Goal: Navigation & Orientation: Find specific page/section

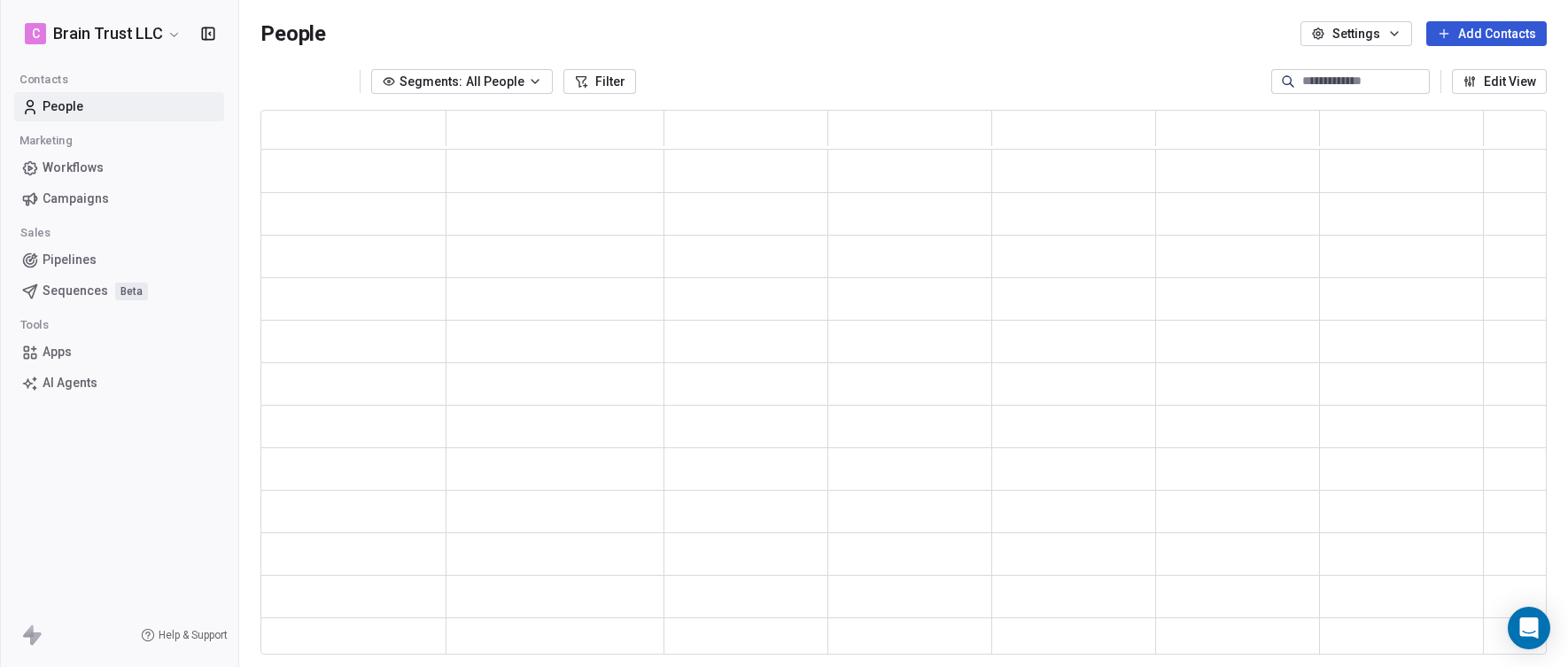
scroll to position [531, 1274]
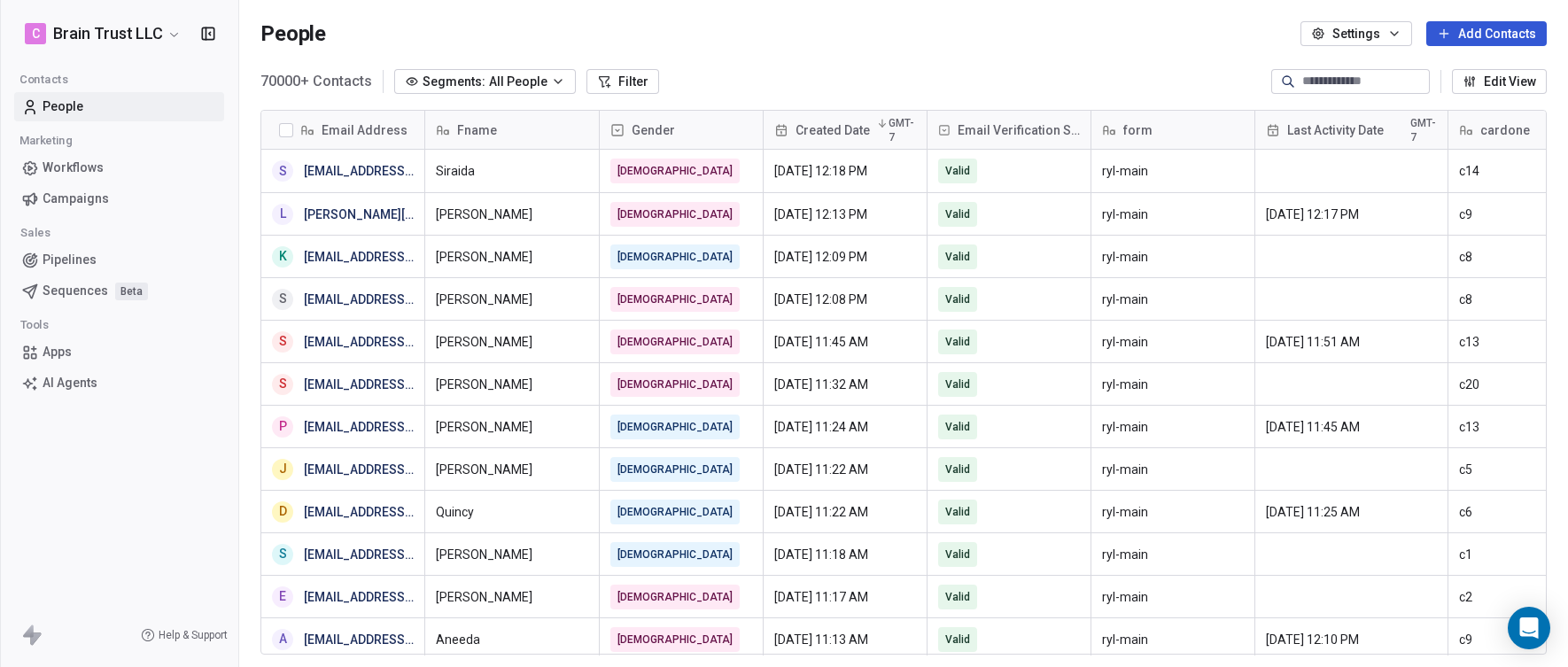
scroll to position [573, 1316]
click at [98, 192] on span "Campaigns" at bounding box center [75, 199] width 67 height 19
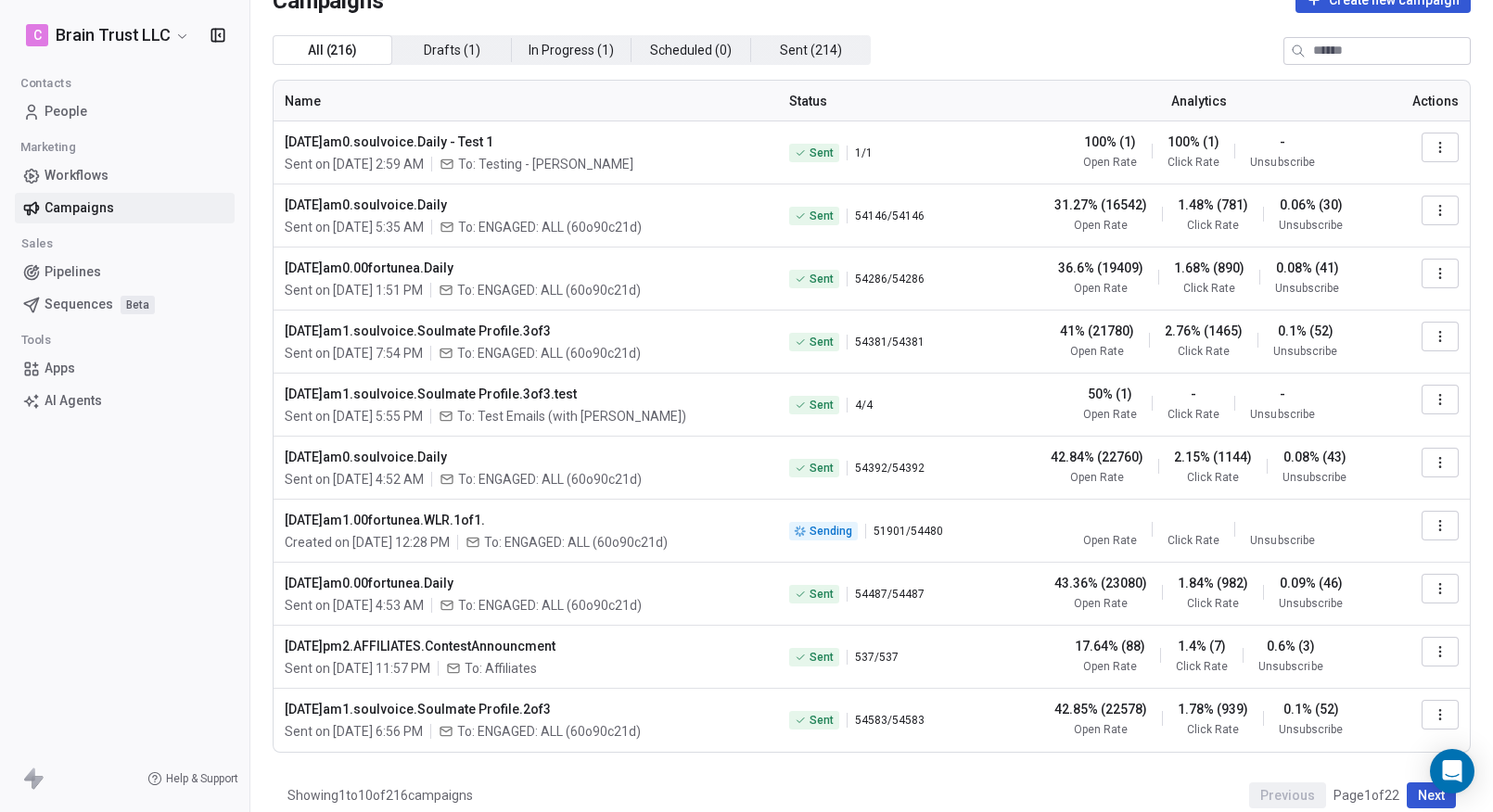
scroll to position [54, 0]
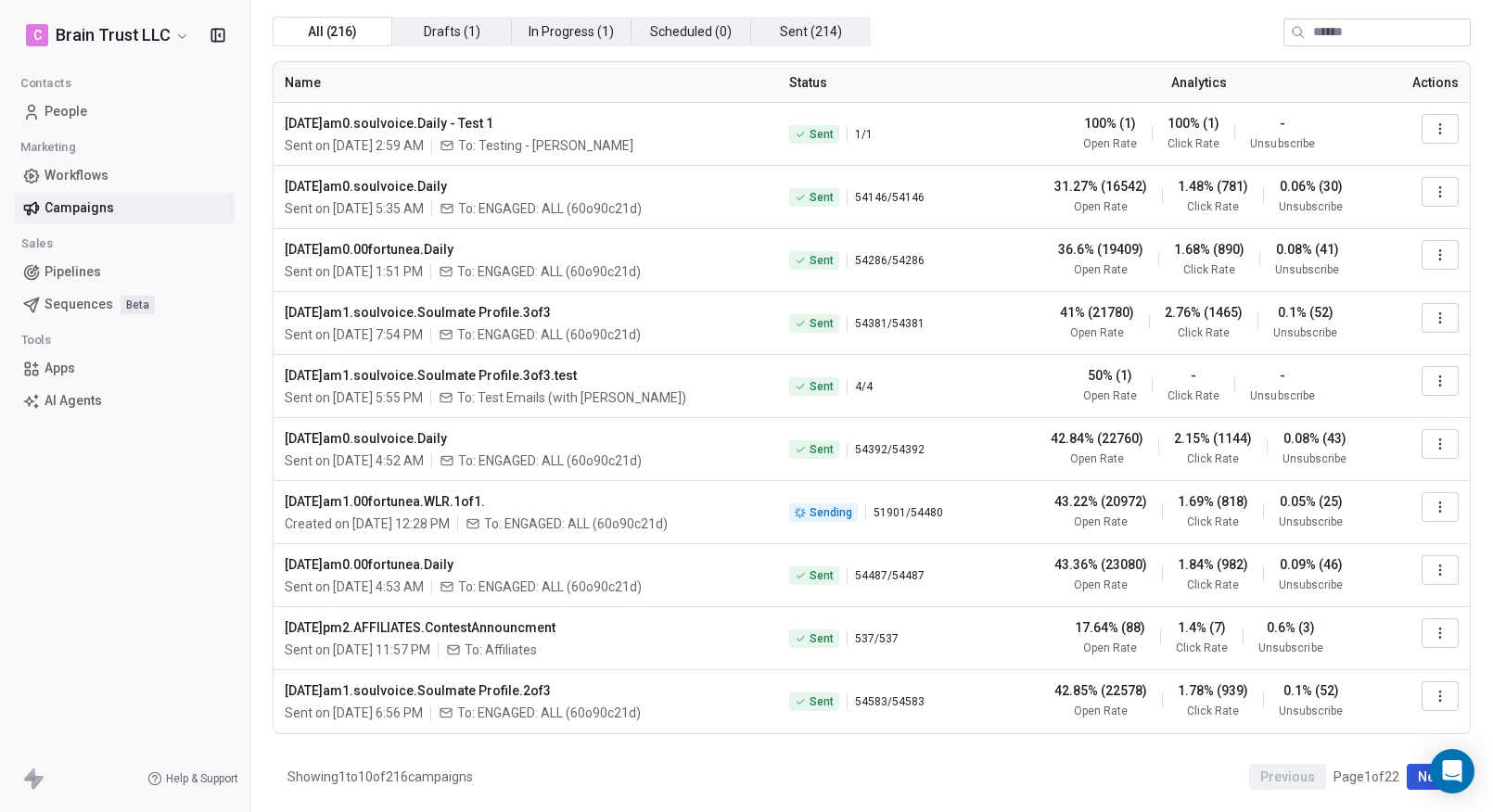
click at [1409, 777] on button "Next" at bounding box center [1432, 777] width 49 height 26
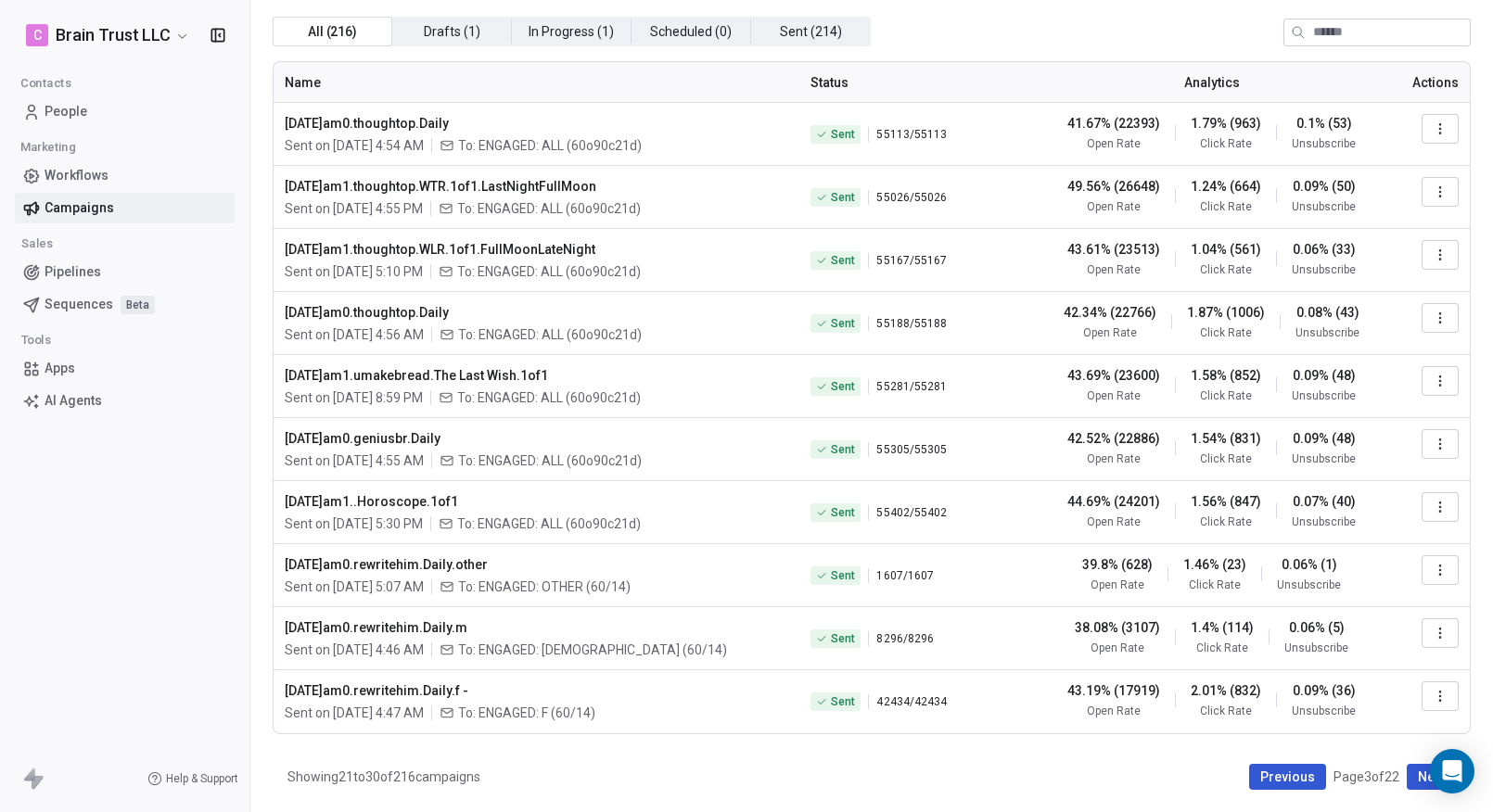
click at [1273, 770] on button "Previous" at bounding box center [1288, 777] width 77 height 26
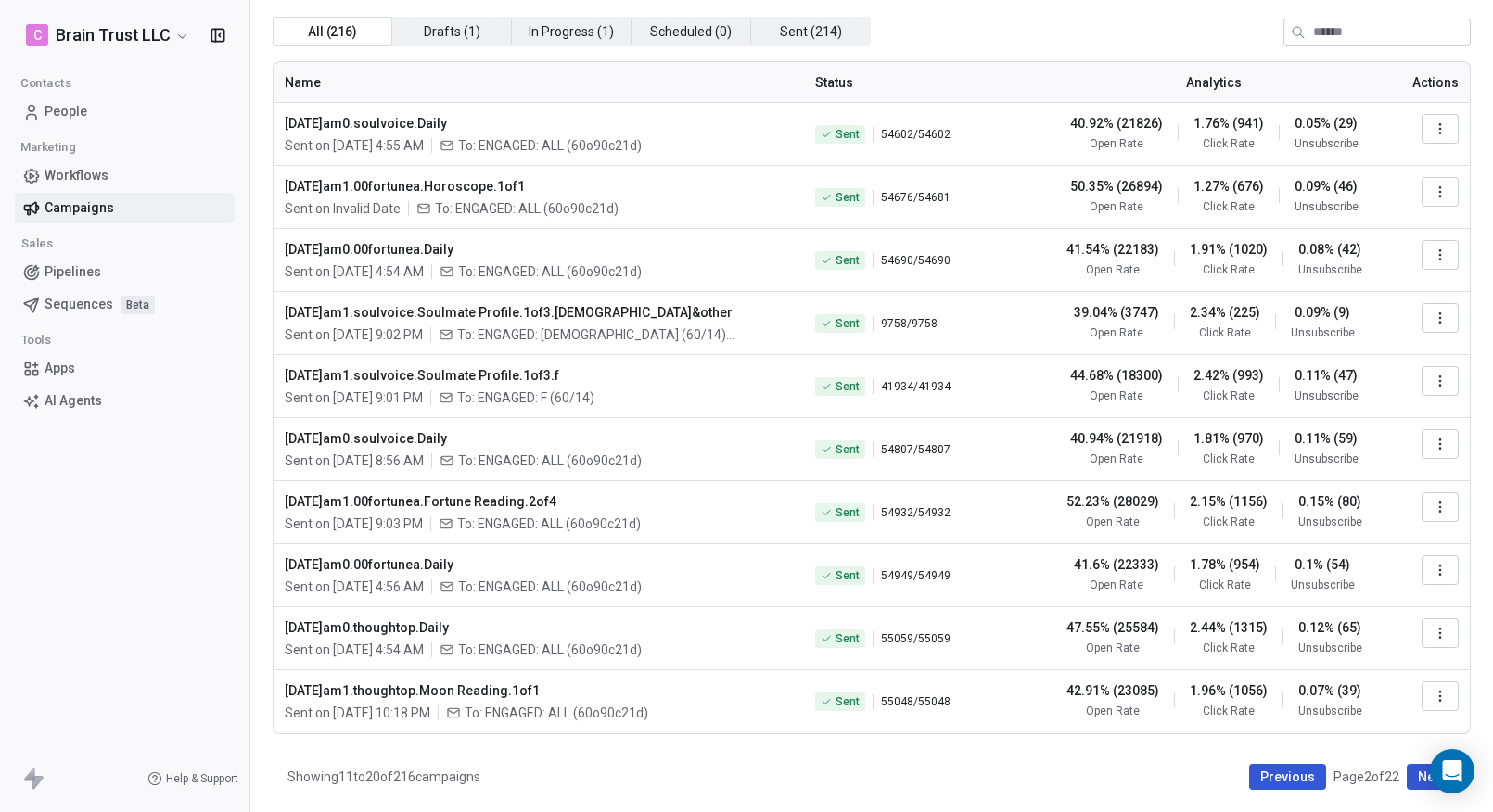
click at [1250, 771] on button "Previous" at bounding box center [1288, 777] width 77 height 26
